Goal: Check status: Check status

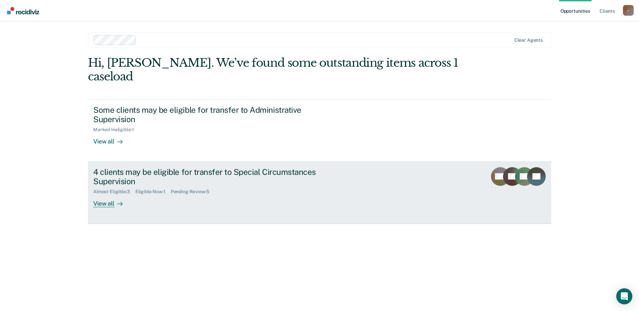
click at [106, 195] on div "View all" at bounding box center [111, 201] width 37 height 13
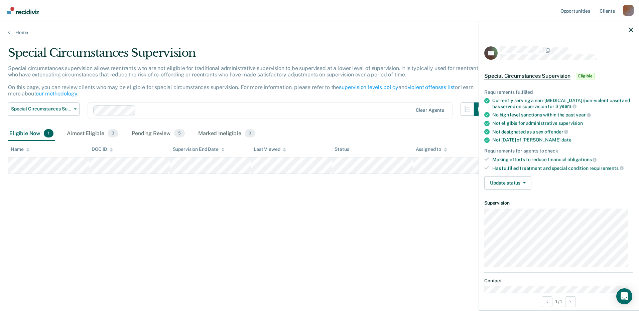
click at [487, 114] on icon at bounding box center [486, 114] width 5 height 5
click at [524, 182] on icon "button" at bounding box center [524, 182] width 3 height 1
click at [438, 225] on div "Special Circumstances Supervision Special circumstances supervision allows reen…" at bounding box center [319, 153] width 623 height 215
click at [630, 29] on icon "button" at bounding box center [631, 29] width 5 height 5
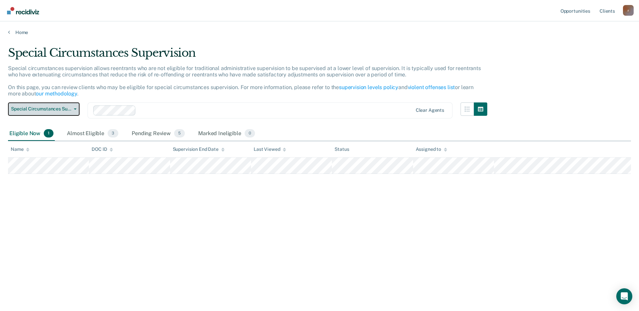
click at [76, 107] on button "Special Circumstances Supervision" at bounding box center [44, 109] width 72 height 13
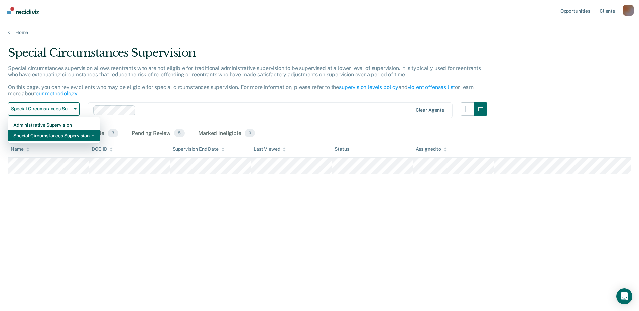
click at [63, 136] on div "Special Circumstances Supervision" at bounding box center [53, 136] width 81 height 11
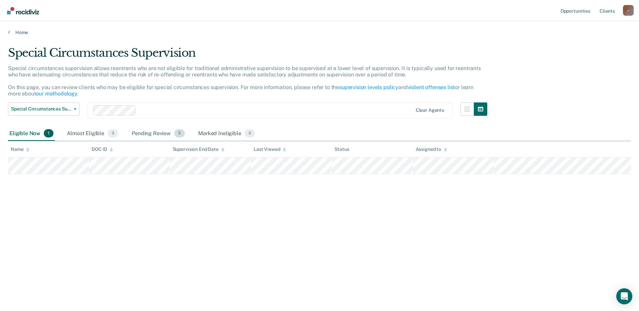
click at [159, 134] on div "Pending Review 5" at bounding box center [158, 134] width 56 height 15
